Goal: Information Seeking & Learning: Learn about a topic

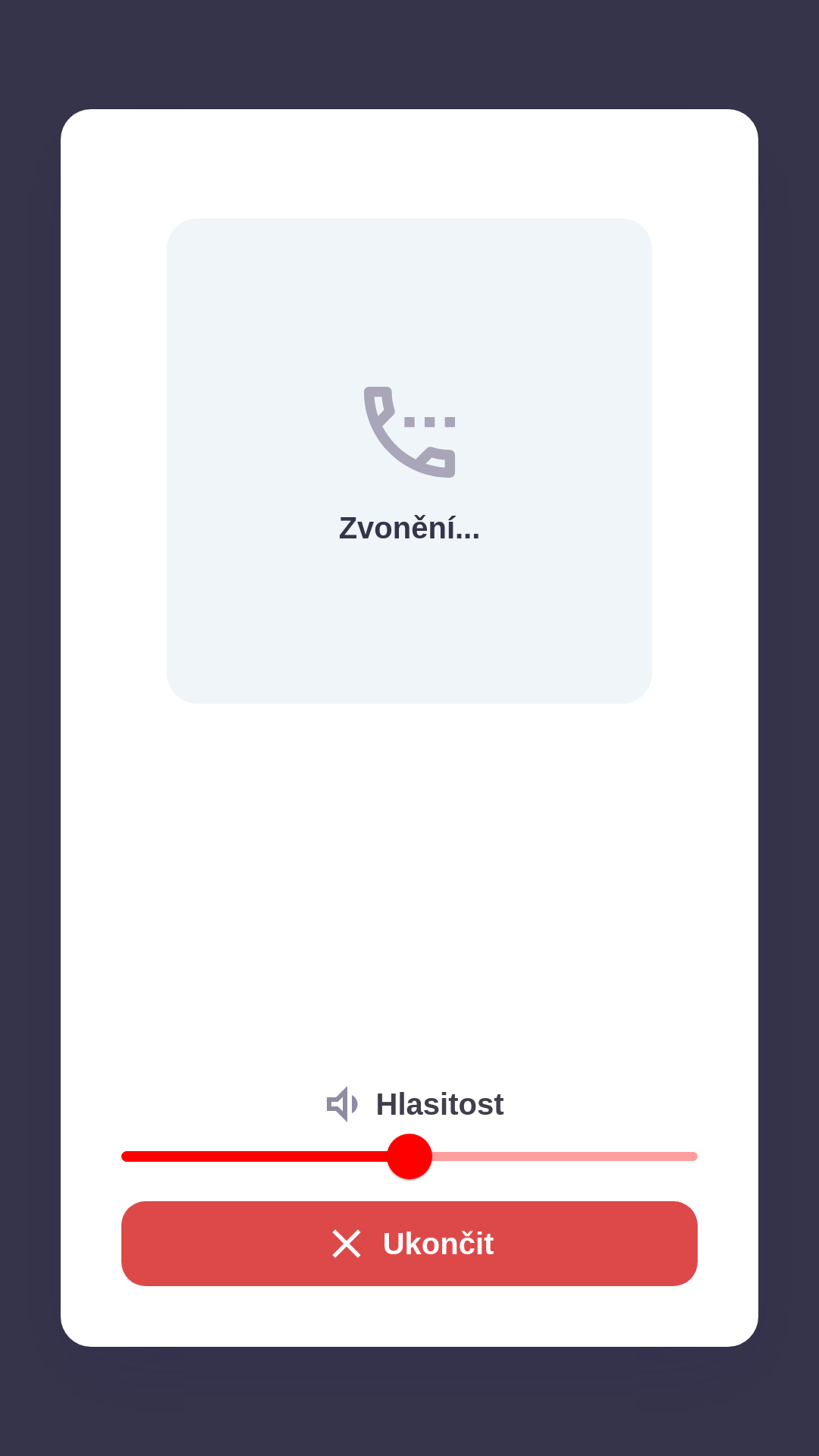
click at [478, 1235] on button "Ukončit" at bounding box center [410, 1244] width 576 height 85
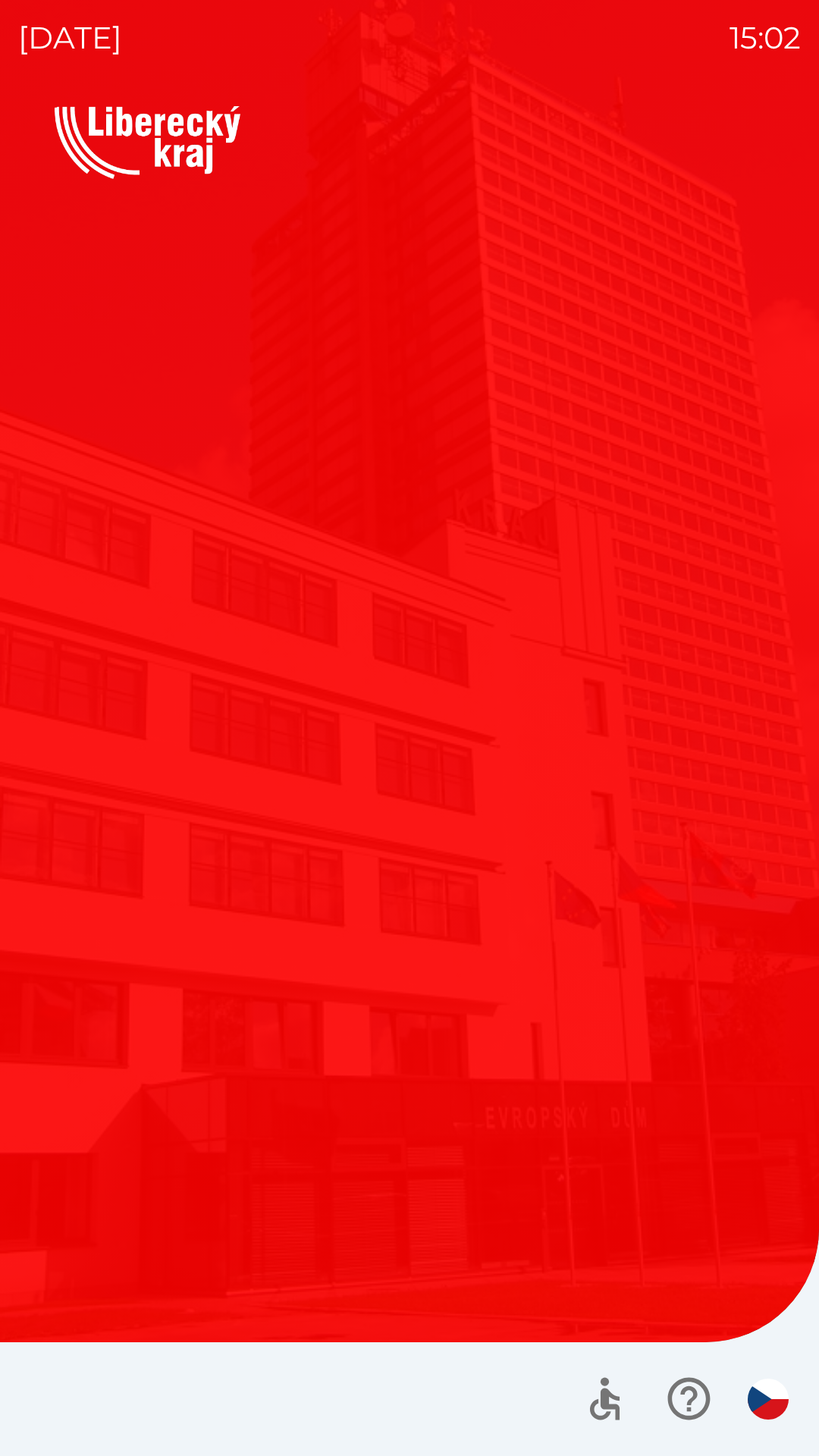
click at [387, 822] on button "Kotlíkové dotace" at bounding box center [229, 746] width 348 height 227
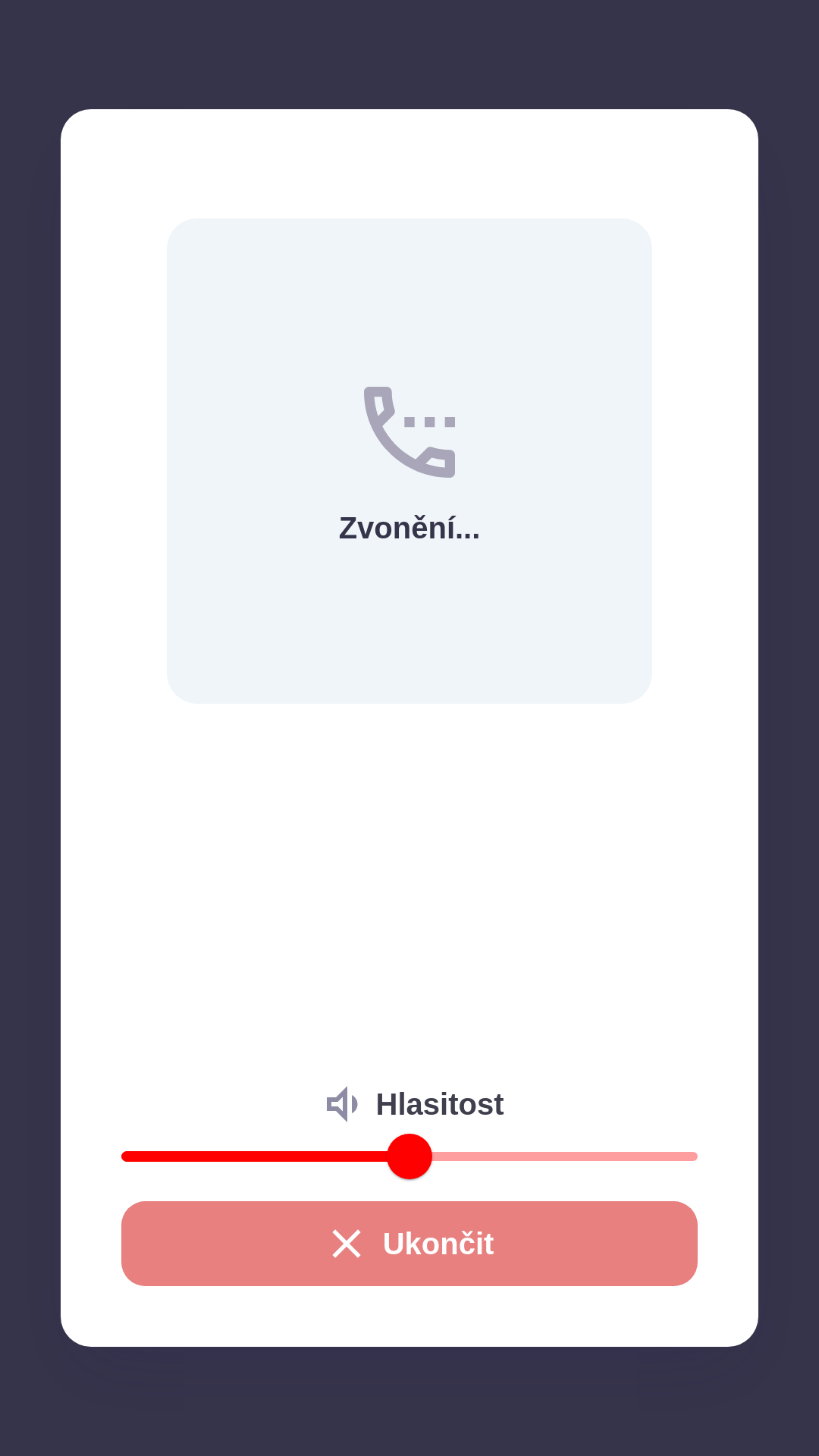
click at [406, 1245] on button "Ukončit" at bounding box center [410, 1244] width 576 height 85
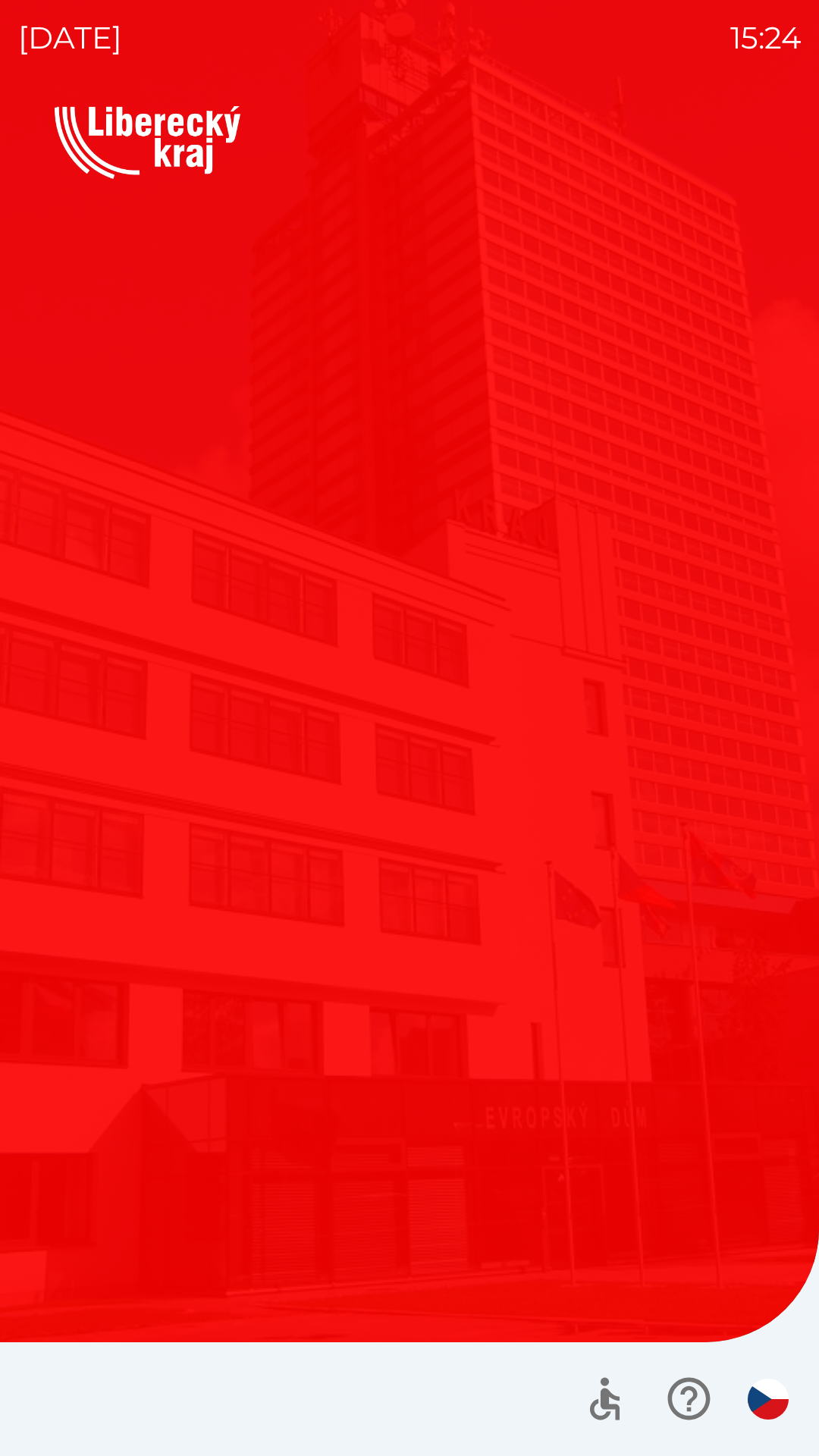
click at [583, 1106] on div "Vítejte Jak vám mohu pomoci? Plánovaná schůzka Společnosti Kotlíkové dotace Dot…" at bounding box center [409, 781] width 782 height 1349
click at [148, 1174] on div "Vítejte Jak vám mohu pomoci? Plánovaná schůzka Společnosti Kotlíkové dotace Dot…" at bounding box center [409, 781] width 782 height 1349
click at [196, 1112] on div "Vítejte Jak vám mohu pomoci? Plánovaná schůzka Společnosti Kotlíkové dotace Dot…" at bounding box center [409, 781] width 782 height 1349
click at [244, 1116] on div "Vítejte Jak vám mohu pomoci? Plánovaná schůzka Společnosti Kotlíkové dotace Dot…" at bounding box center [409, 781] width 782 height 1349
click at [232, 1108] on div "Vítejte Jak vám mohu pomoci? Plánovaná schůzka Společnosti Kotlíkové dotace Dot…" at bounding box center [409, 781] width 782 height 1349
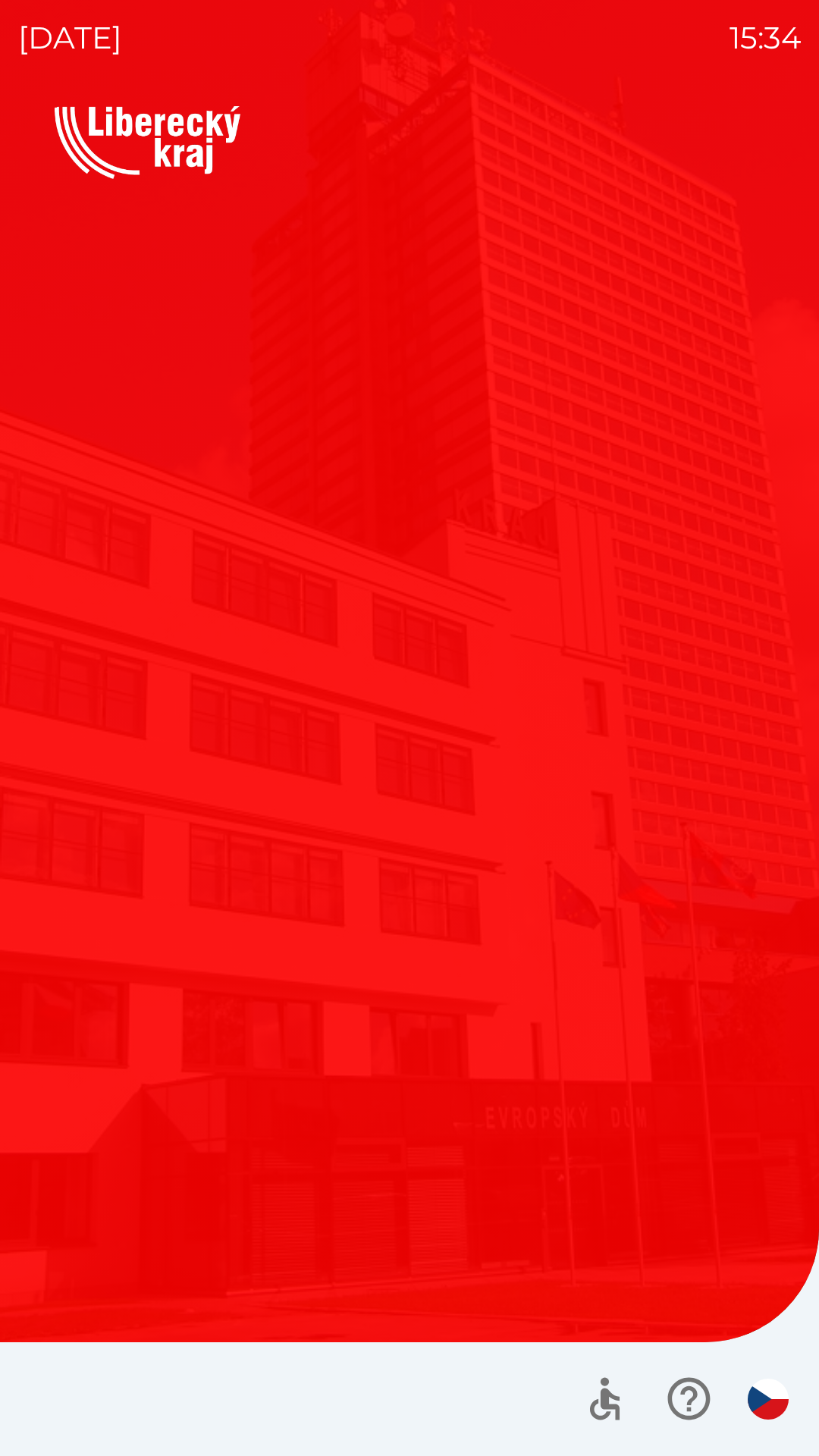
click at [240, 1107] on div "Vítejte Jak vám mohu pomoci? Plánovaná schůzka Společnosti Kotlíkové dotace Dot…" at bounding box center [409, 781] width 782 height 1349
click at [243, 1128] on div "Vítejte Jak vám mohu pomoci? Plánovaná schůzka Společnosti Kotlíkové dotace Dot…" at bounding box center [409, 781] width 782 height 1349
click at [249, 1125] on div "Vítejte Jak vám mohu pomoci? Plánovaná schůzka Společnosti Kotlíkové dotace Dot…" at bounding box center [409, 781] width 782 height 1349
click at [463, 694] on button "Dotace" at bounding box center [590, 746] width 348 height 227
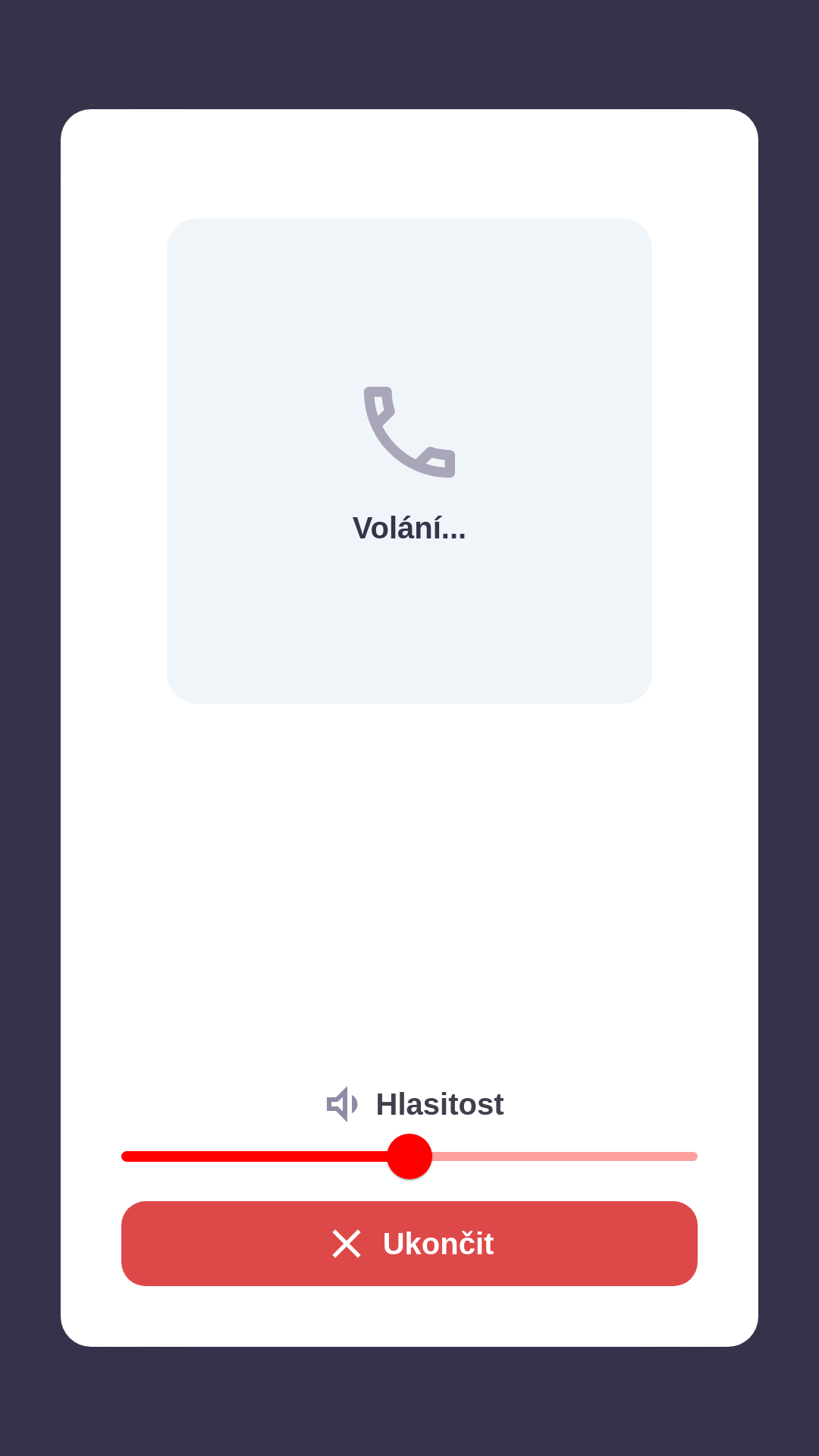
click at [337, 1235] on icon "button" at bounding box center [346, 1244] width 49 height 49
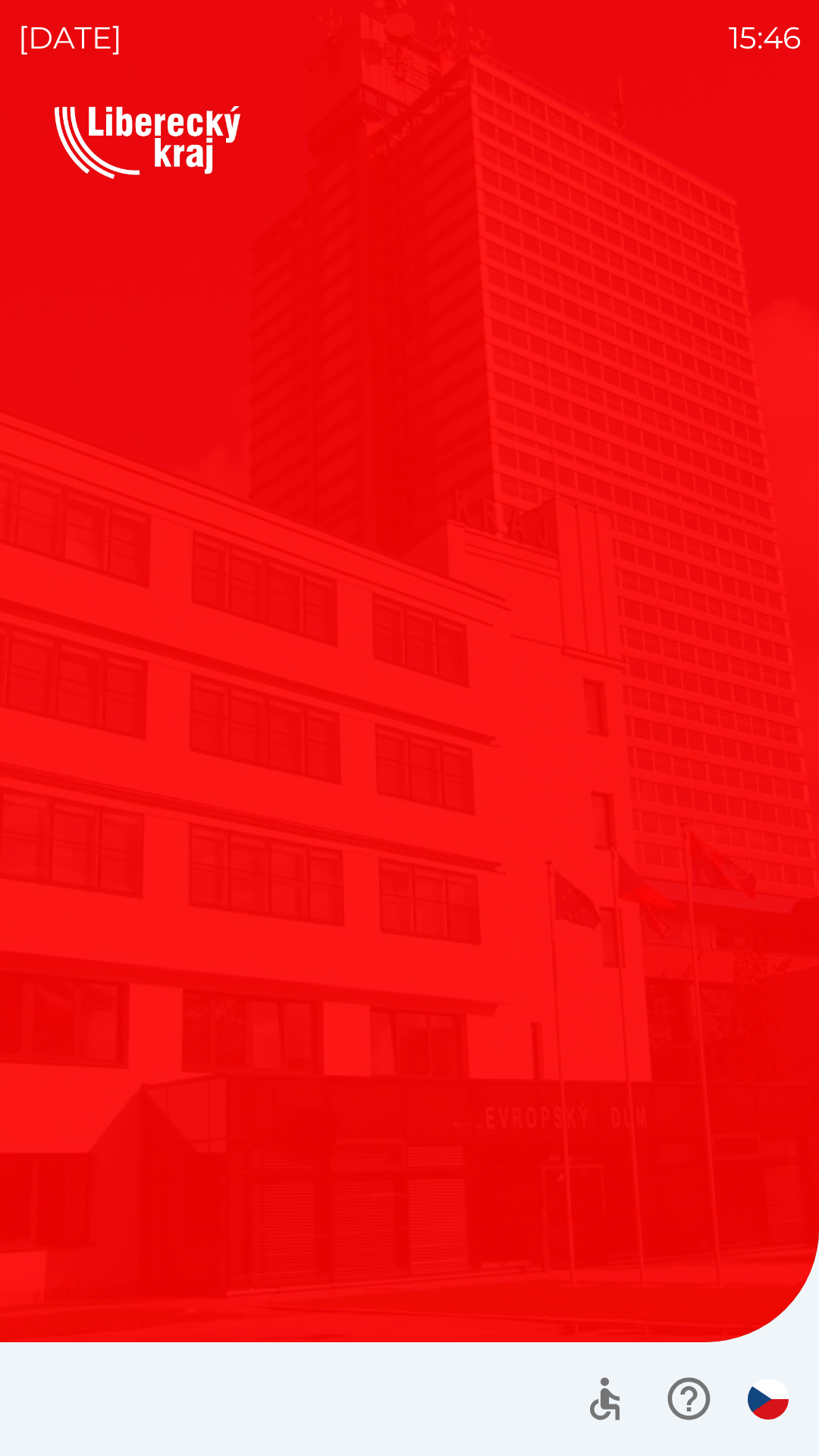
click at [289, 938] on div "Vítejte Jak vám mohu pomoci? Plánovaná schůzka Společnosti Kotlíkové dotace Dot…" at bounding box center [410, 618] width 709 height 831
click at [275, 927] on div "Vítejte Jak vám mohu pomoci? Plánovaná schůzka Společnosti Kotlíkové dotace Dot…" at bounding box center [410, 618] width 709 height 831
click at [234, 945] on div "Vítejte Jak vám mohu pomoci? Plánovaná schůzka Společnosti Kotlíkové dotace Dot…" at bounding box center [410, 618] width 709 height 831
click at [197, 900] on div "Vítejte Jak vám mohu pomoci? Plánovaná schůzka Společnosti Kotlíkové dotace Dot…" at bounding box center [410, 618] width 709 height 831
click at [122, 853] on button "Kotlíkové dotace" at bounding box center [229, 746] width 348 height 227
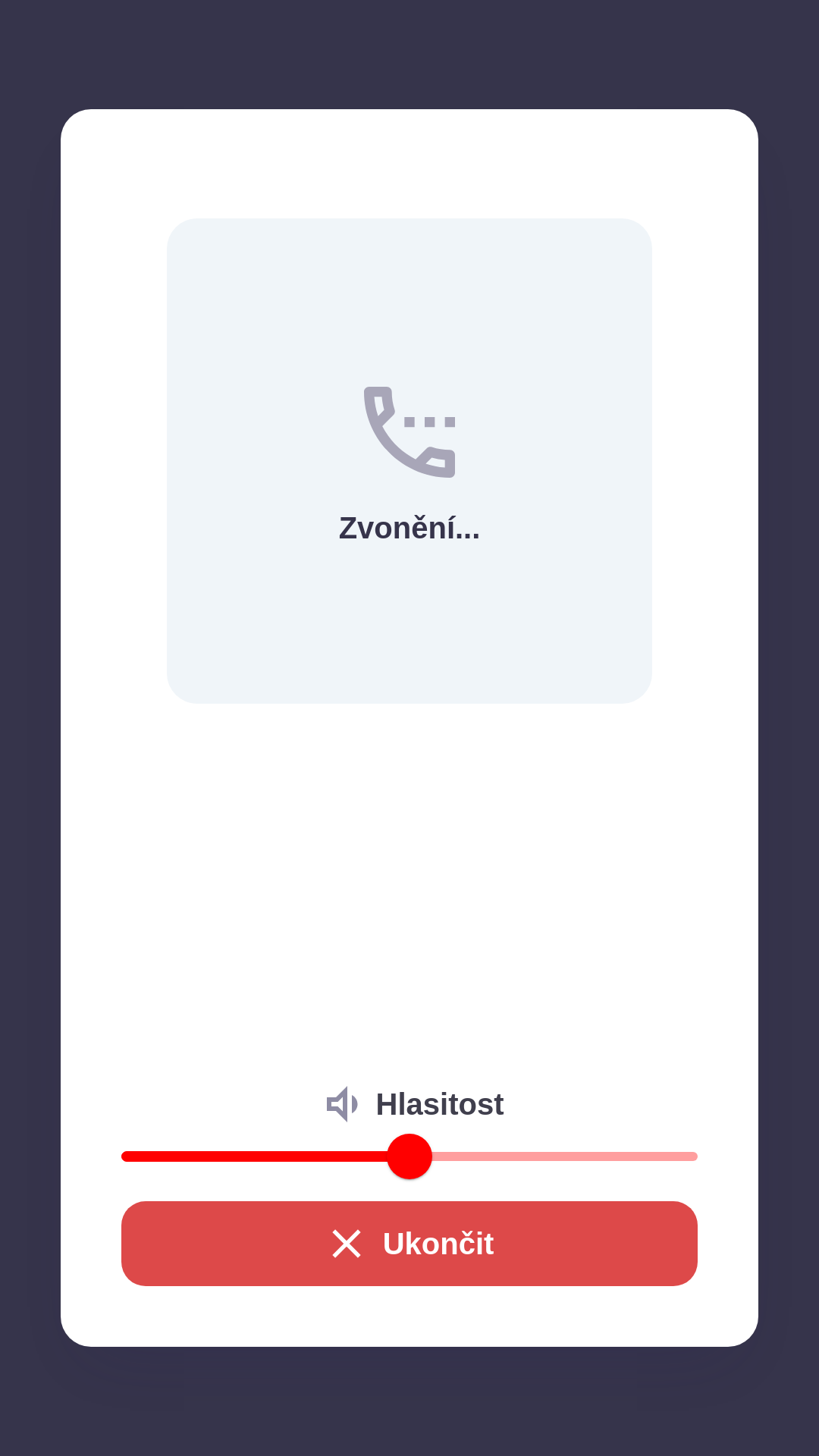
click at [364, 1224] on icon "button" at bounding box center [346, 1244] width 49 height 49
